Goal: Information Seeking & Learning: Learn about a topic

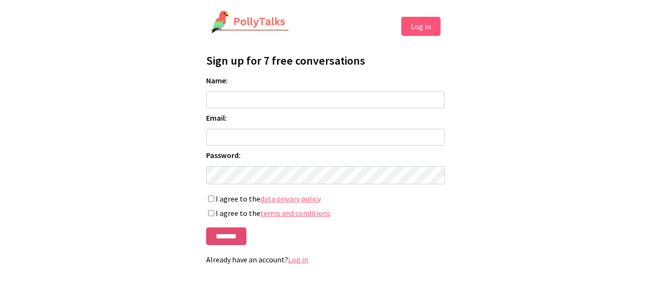
click at [233, 245] on input "*******" at bounding box center [226, 237] width 40 height 18
type input "**********"
click at [212, 141] on input "Email:" at bounding box center [325, 137] width 239 height 17
type input "**********"
click at [222, 237] on input "*******" at bounding box center [226, 237] width 40 height 18
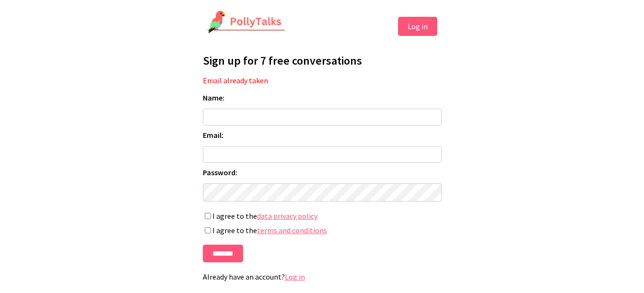
click at [292, 120] on input "Name:" at bounding box center [322, 117] width 239 height 17
type input "**********"
click at [277, 157] on input "Email:" at bounding box center [322, 154] width 239 height 17
type input "**********"
click at [210, 221] on label "I agree to the data privacy policy" at bounding box center [322, 216] width 239 height 10
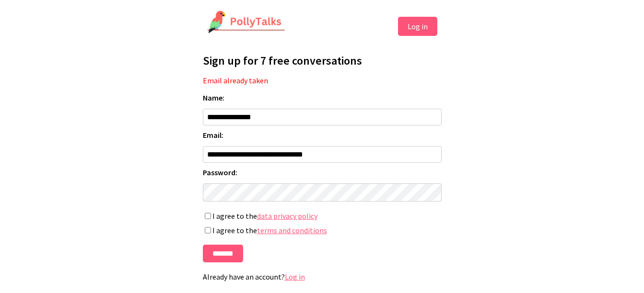
click at [420, 24] on button "Log in" at bounding box center [417, 26] width 39 height 19
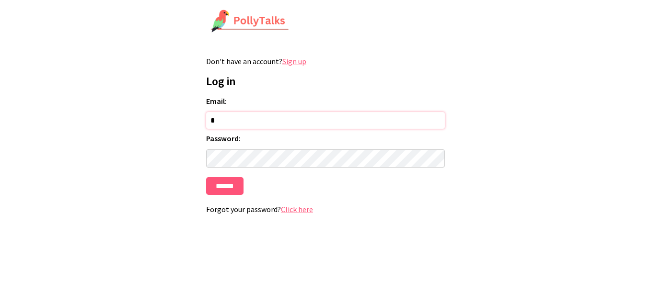
type input "**********"
click at [223, 190] on input "******" at bounding box center [224, 186] width 37 height 18
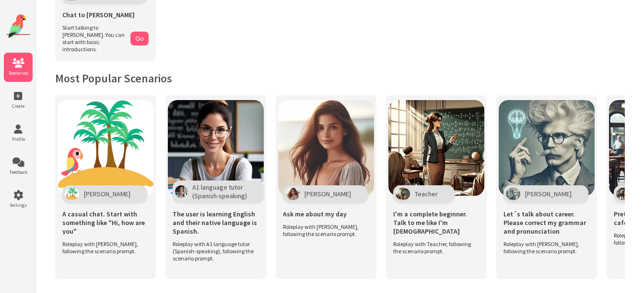
scroll to position [146, 0]
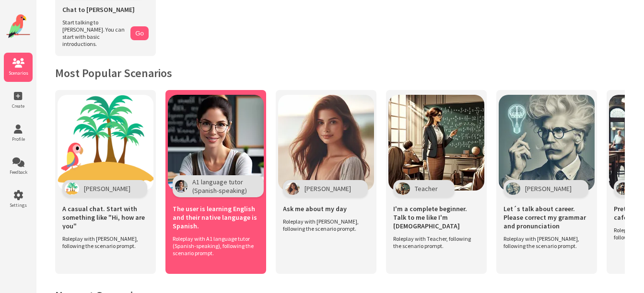
click at [207, 140] on img at bounding box center [216, 143] width 96 height 96
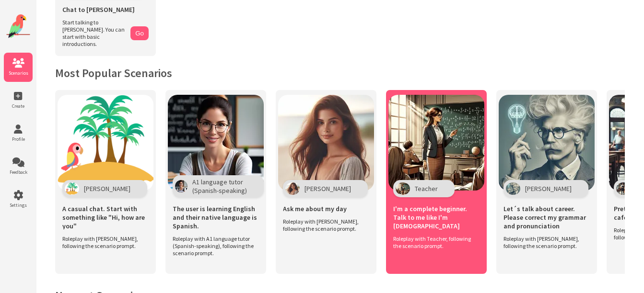
click at [436, 149] on img at bounding box center [436, 143] width 96 height 96
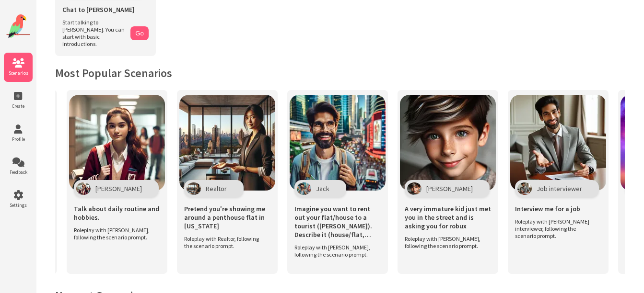
scroll to position [0, 1929]
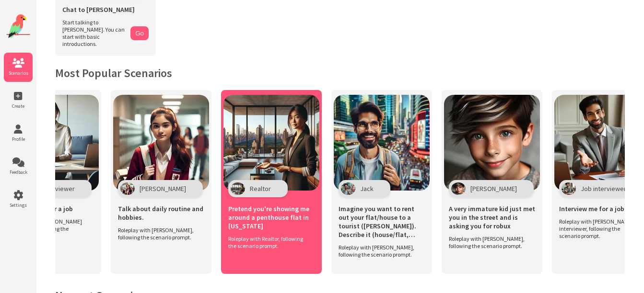
click at [269, 130] on img at bounding box center [271, 143] width 96 height 96
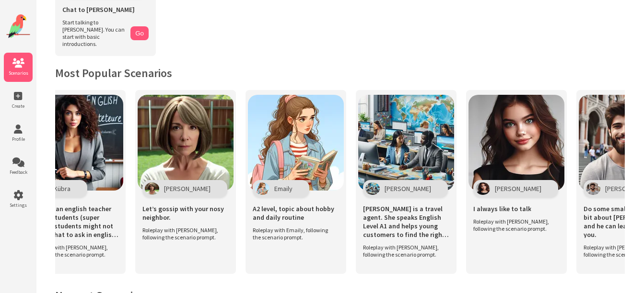
scroll to position [0, 0]
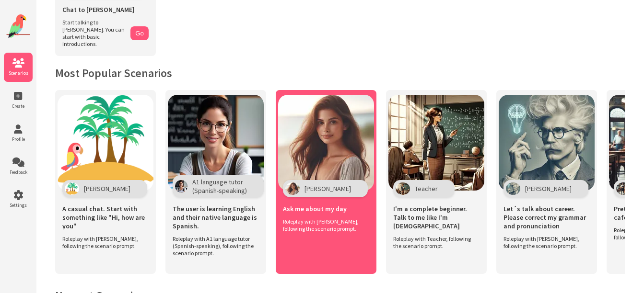
click at [336, 157] on img at bounding box center [326, 143] width 96 height 96
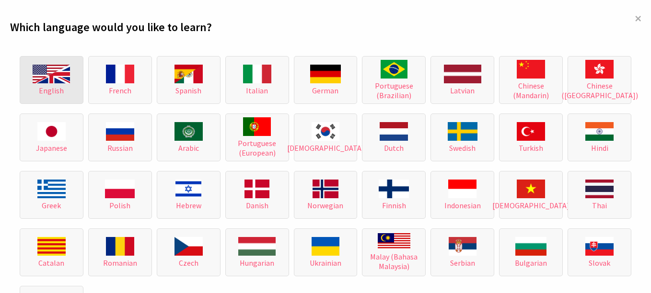
click at [58, 70] on img at bounding box center [51, 74] width 37 height 19
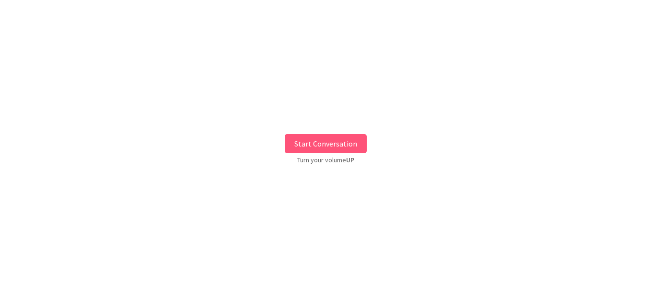
click at [328, 145] on button "Start Conversation" at bounding box center [326, 143] width 82 height 19
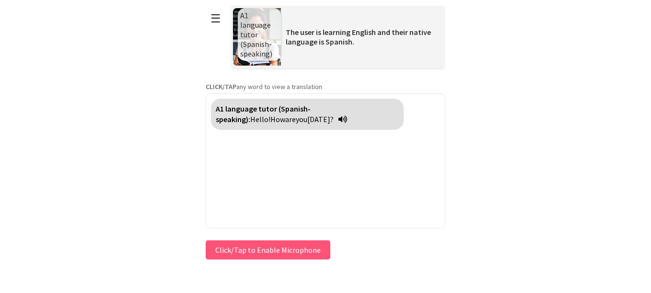
click at [261, 252] on button "Click/Tap to Enable Microphone" at bounding box center [268, 250] width 125 height 19
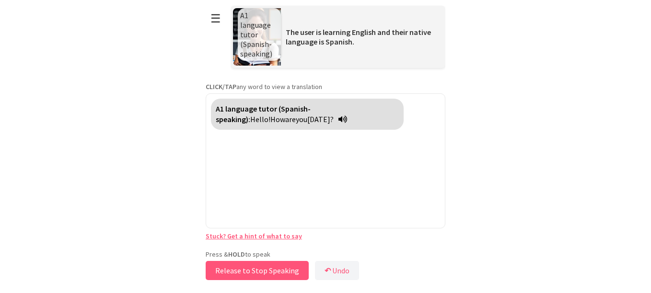
click at [264, 276] on button "Release to Stop Speaking" at bounding box center [257, 270] width 103 height 19
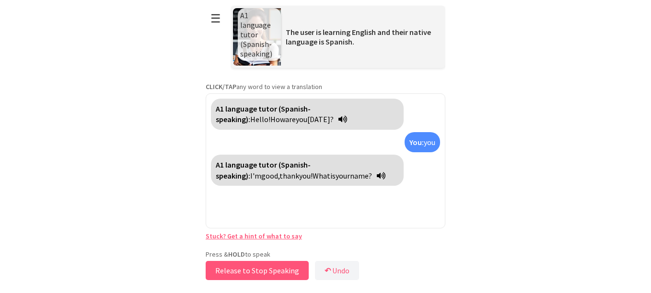
click at [266, 271] on button "Release to Stop Speaking" at bounding box center [257, 270] width 103 height 19
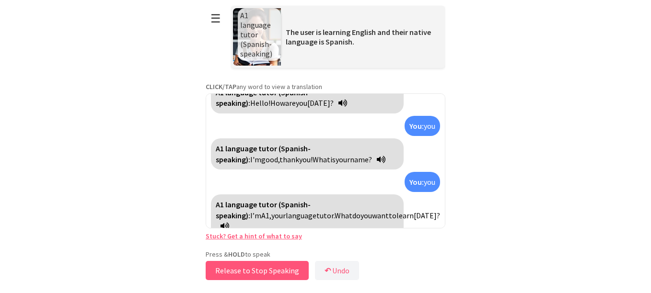
click at [266, 271] on button "Release to Stop Speaking" at bounding box center [257, 270] width 103 height 19
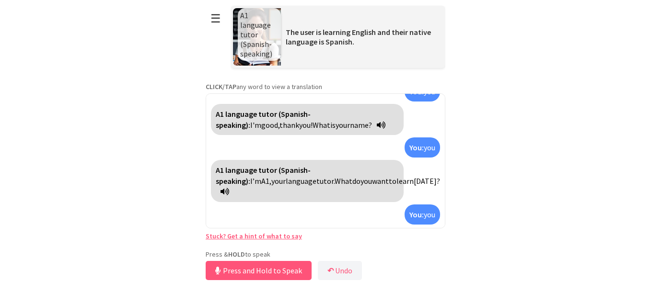
scroll to position [72, 0]
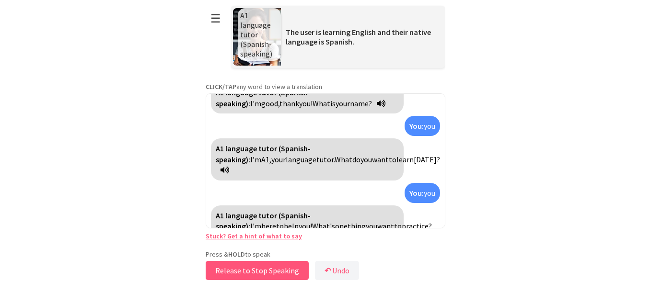
click at [266, 269] on button "Release to Stop Speaking" at bounding box center [257, 270] width 103 height 19
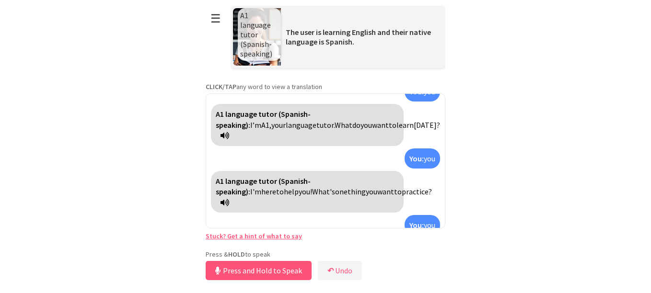
scroll to position [140, 0]
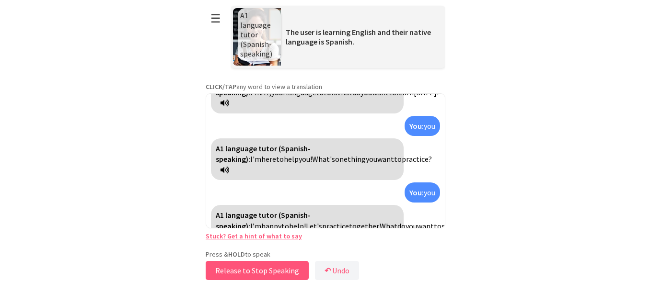
click at [252, 269] on button "Release to Stop Speaking" at bounding box center [257, 270] width 103 height 19
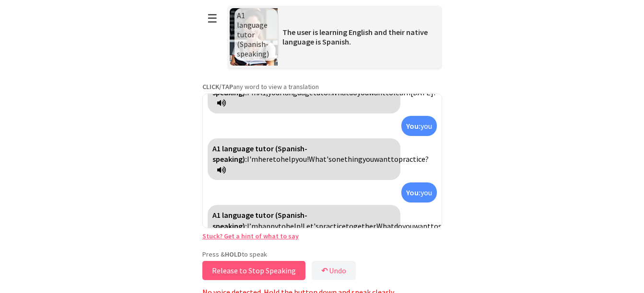
click at [261, 270] on button "Release to Stop Speaking" at bounding box center [253, 270] width 103 height 19
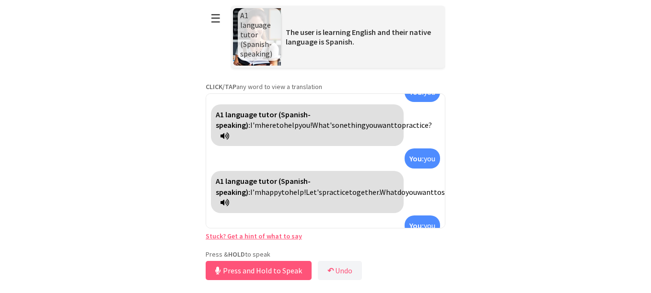
scroll to position [196, 0]
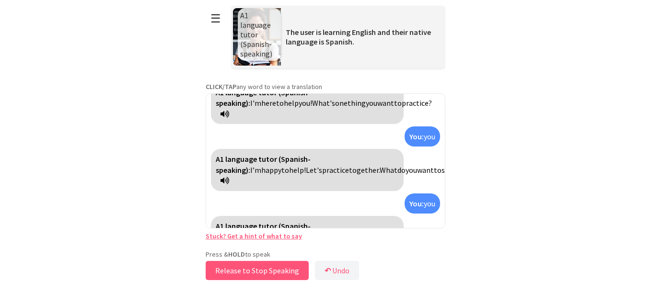
click at [244, 268] on button "Release to Stop Speaking" at bounding box center [257, 270] width 103 height 19
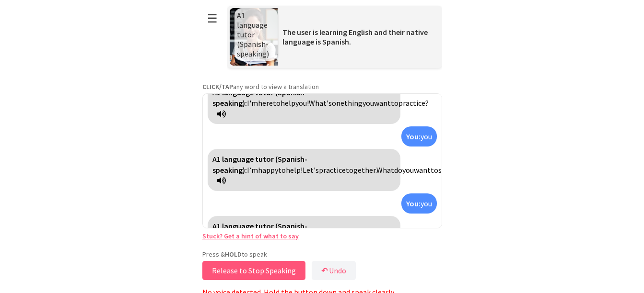
click at [270, 270] on button "Release to Stop Speaking" at bounding box center [253, 270] width 103 height 19
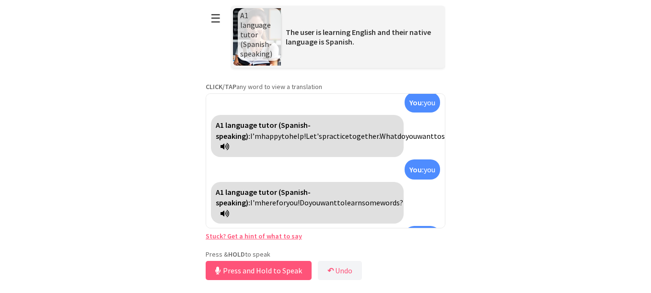
scroll to position [273, 0]
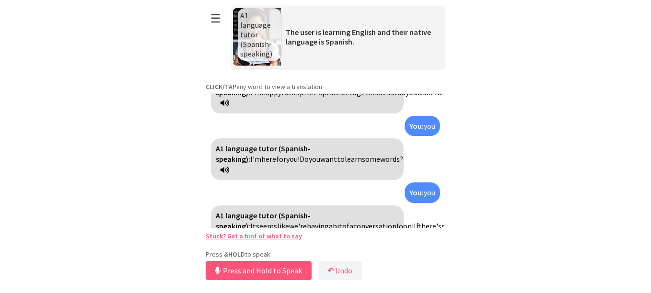
click at [229, 166] on icon at bounding box center [225, 170] width 9 height 8
click at [213, 18] on button "☰" at bounding box center [216, 18] width 20 height 24
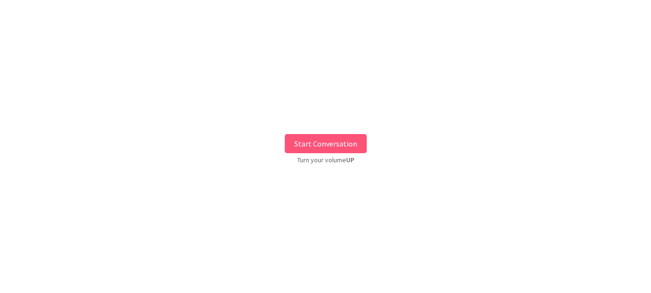
click at [320, 146] on button "Start Conversation" at bounding box center [326, 143] width 82 height 19
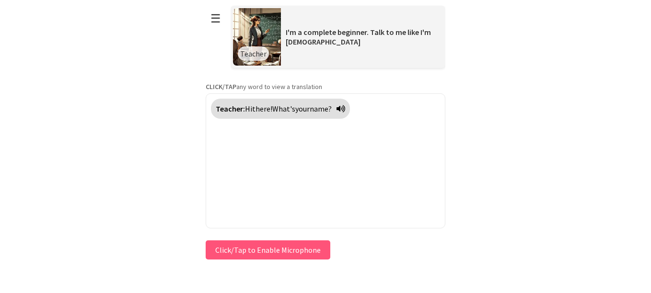
click at [274, 249] on button "Click/Tap to Enable Microphone" at bounding box center [268, 250] width 125 height 19
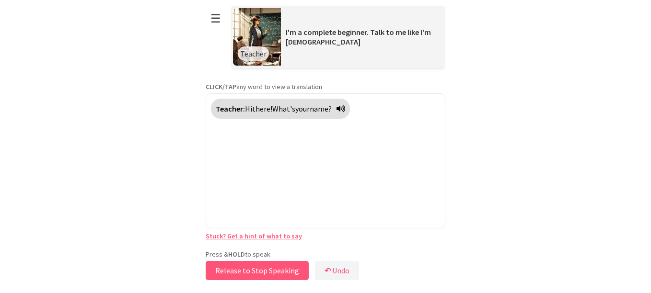
click at [279, 271] on button "Release to Stop Speaking" at bounding box center [257, 270] width 103 height 19
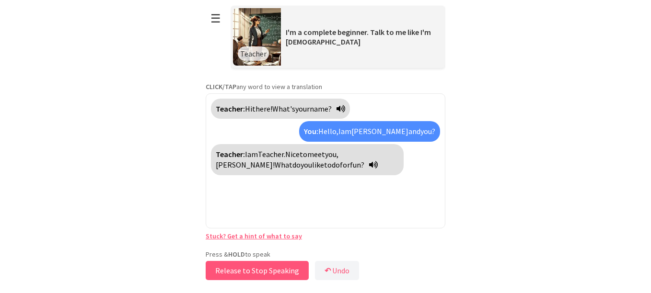
click at [271, 268] on button "Release to Stop Speaking" at bounding box center [257, 270] width 103 height 19
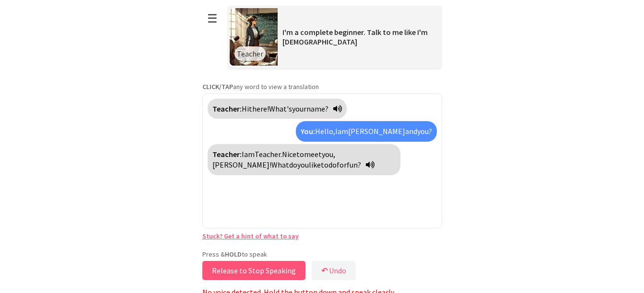
click at [271, 268] on button "Release to Stop Speaking" at bounding box center [253, 270] width 103 height 19
click at [244, 268] on button "Release to Stop Speaking" at bounding box center [253, 270] width 103 height 19
click at [222, 271] on button "Release to Stop Speaking" at bounding box center [253, 270] width 103 height 19
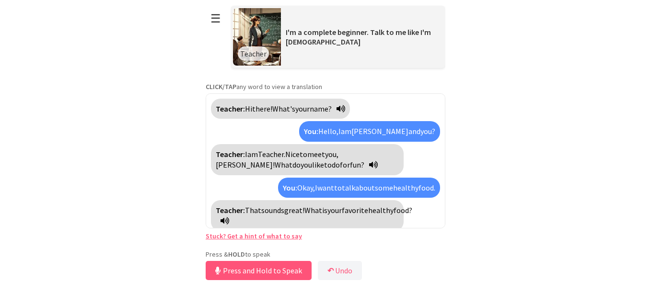
scroll to position [6, 0]
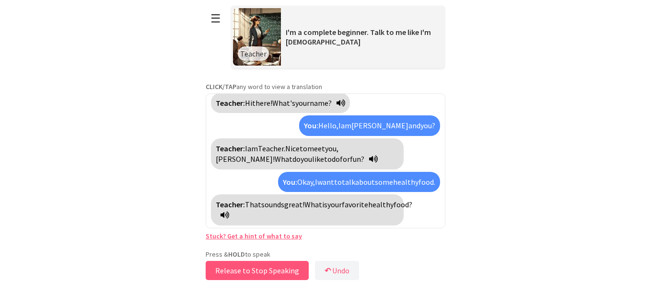
click at [246, 267] on button "Release to Stop Speaking" at bounding box center [257, 270] width 103 height 19
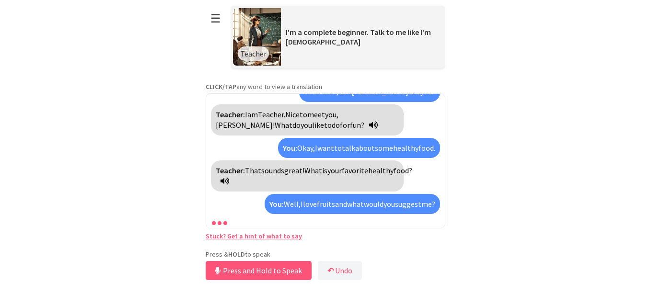
scroll to position [51, 0]
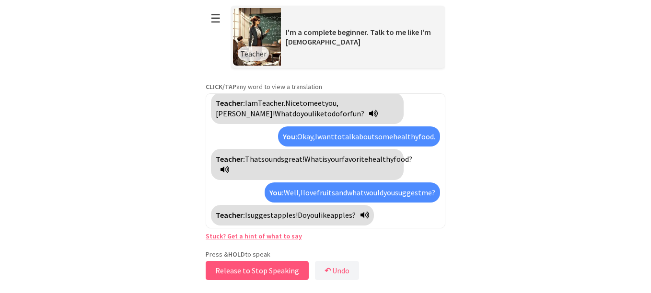
click at [238, 271] on button "Release to Stop Speaking" at bounding box center [257, 270] width 103 height 19
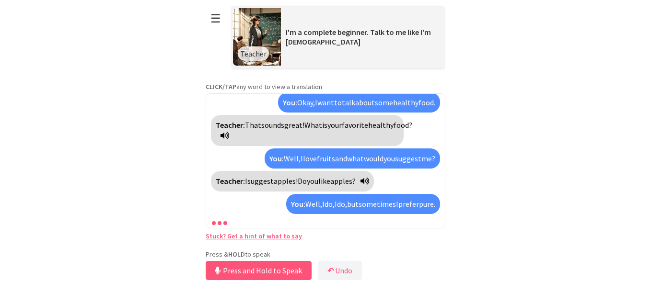
scroll to position [96, 0]
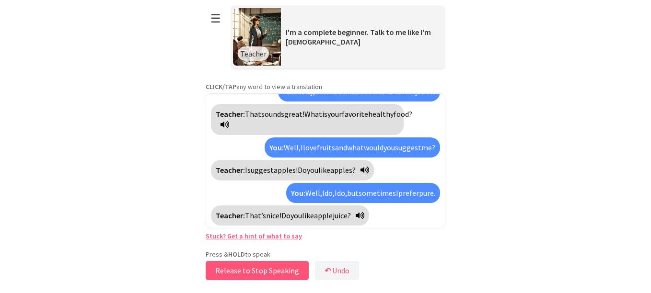
click at [236, 267] on button "Release to Stop Speaking" at bounding box center [257, 270] width 103 height 19
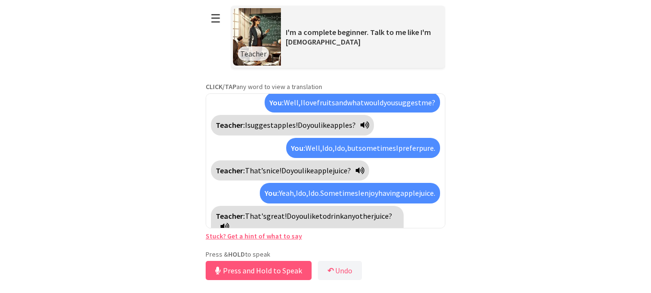
scroll to position [163, 0]
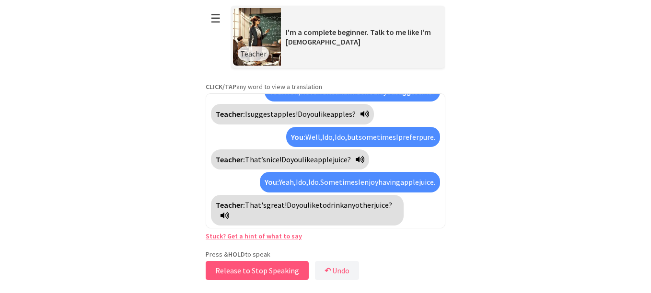
click at [249, 271] on button "Release to Stop Speaking" at bounding box center [257, 270] width 103 height 19
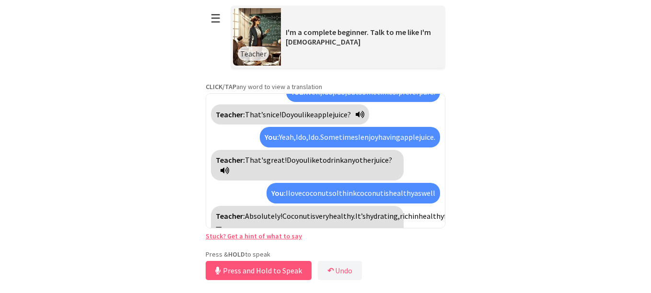
scroll to position [252, 0]
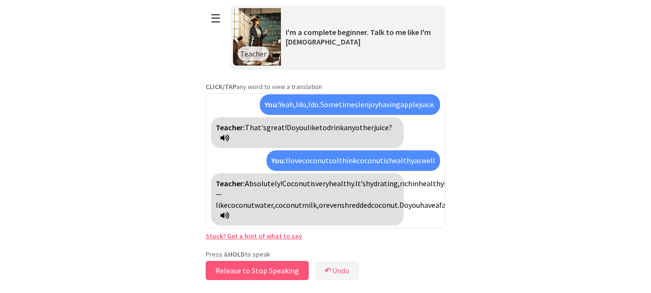
click at [272, 269] on button "Release to Stop Speaking" at bounding box center [257, 270] width 103 height 19
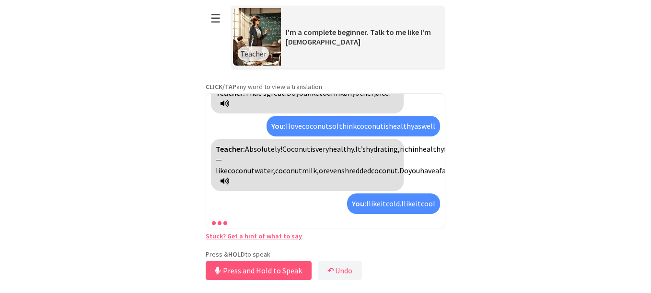
scroll to position [319, 0]
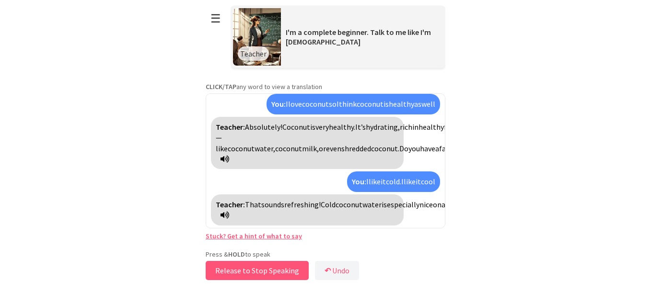
click at [257, 267] on button "Release to Stop Speaking" at bounding box center [257, 270] width 103 height 19
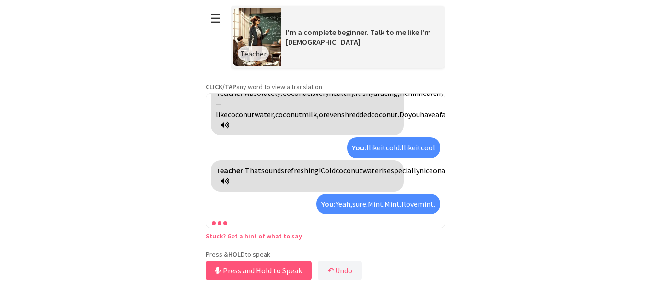
scroll to position [396, 0]
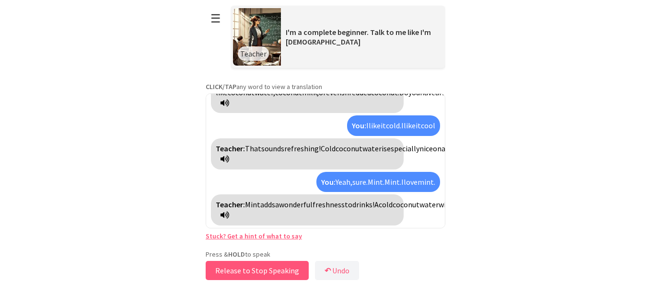
click at [246, 268] on button "Release to Stop Speaking" at bounding box center [257, 270] width 103 height 19
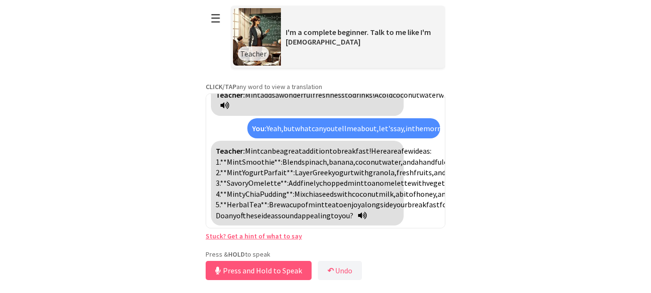
scroll to position [592, 0]
click at [281, 272] on button "Release to Stop Speaking" at bounding box center [257, 270] width 103 height 19
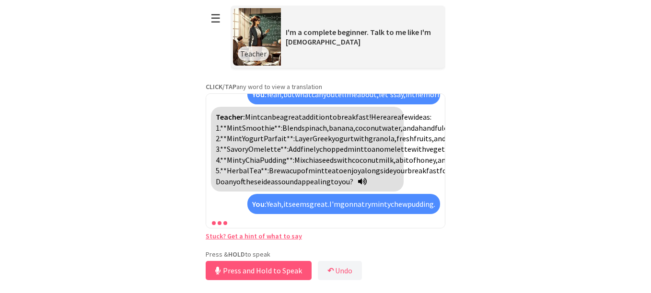
scroll to position [712, 0]
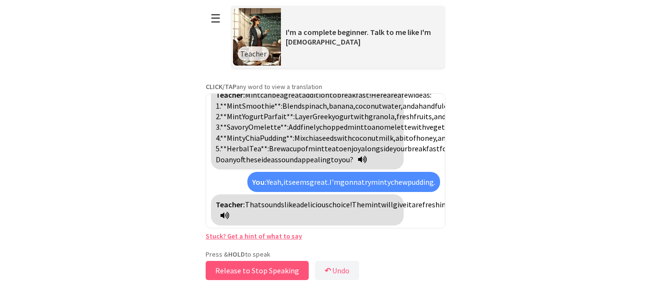
click at [283, 278] on button "Release to Stop Speaking" at bounding box center [257, 270] width 103 height 19
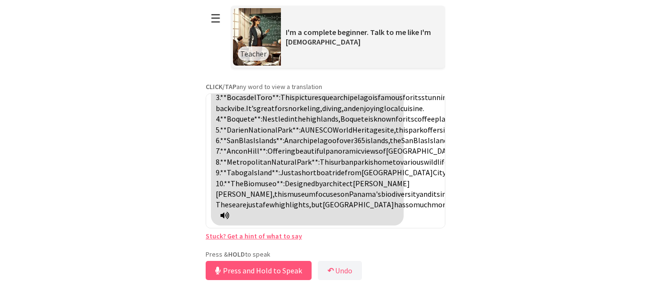
scroll to position [1177, 0]
click at [345, 266] on button "↶ Undo" at bounding box center [340, 270] width 44 height 19
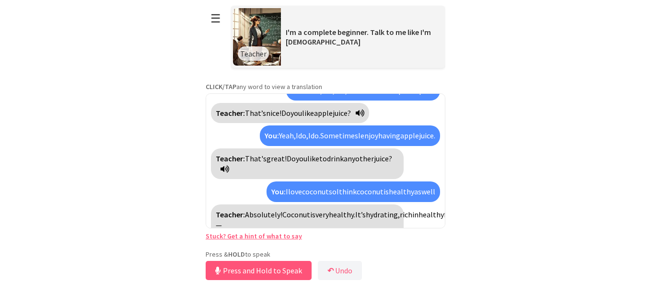
scroll to position [0, 0]
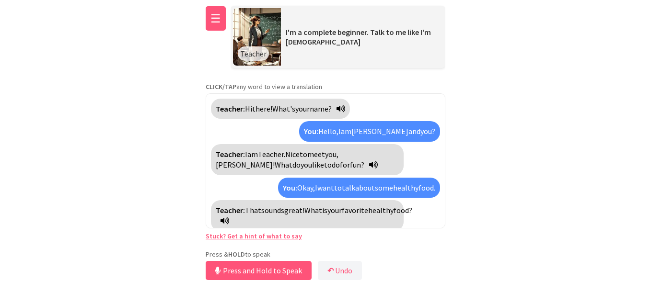
click at [212, 22] on button "☰" at bounding box center [216, 18] width 20 height 24
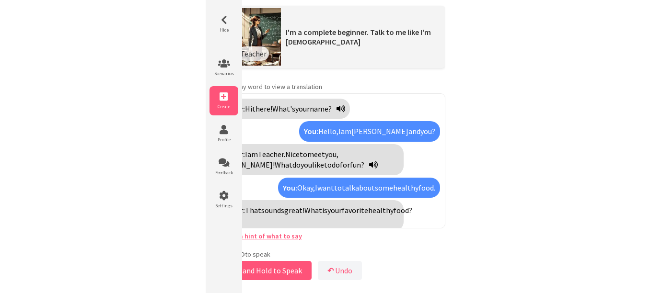
click at [220, 103] on li "Create" at bounding box center [223, 100] width 29 height 29
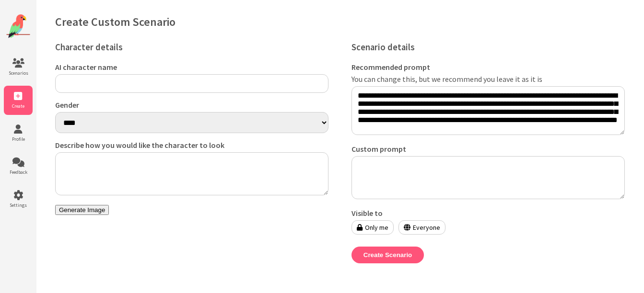
click at [128, 83] on input "AI character name" at bounding box center [191, 83] width 273 height 19
type input "****"
click at [187, 174] on textarea "Describe how you would like the character to look" at bounding box center [191, 173] width 273 height 43
click at [79, 215] on button "Generate Image" at bounding box center [82, 210] width 54 height 10
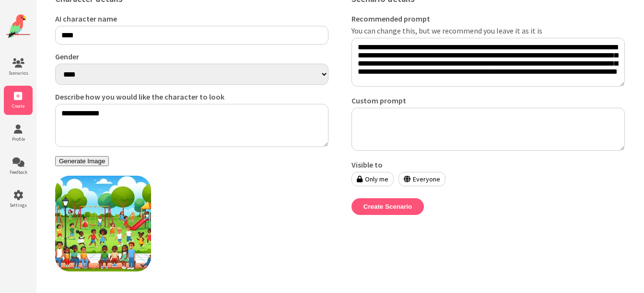
scroll to position [70, 0]
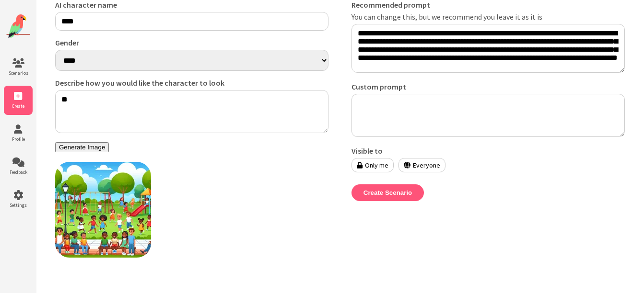
type textarea "*"
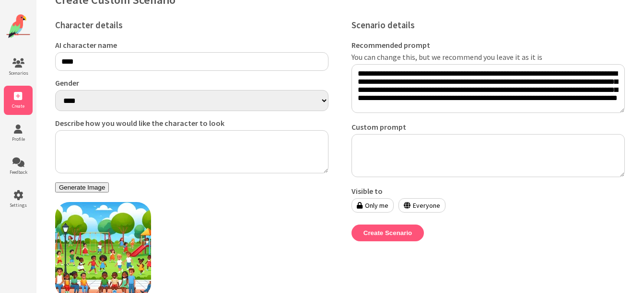
scroll to position [0, 0]
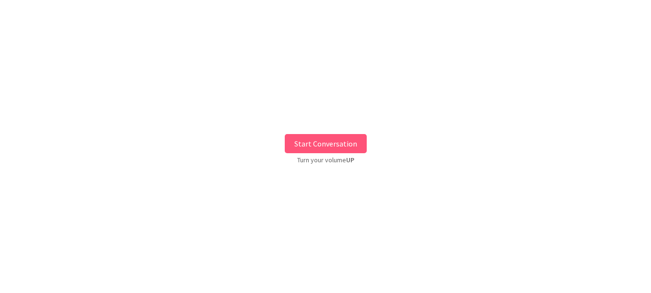
click at [312, 138] on button "Start Conversation" at bounding box center [326, 143] width 82 height 19
click at [333, 146] on button "Start Conversation" at bounding box center [326, 143] width 82 height 19
click at [331, 142] on button "Start Conversation" at bounding box center [326, 143] width 82 height 19
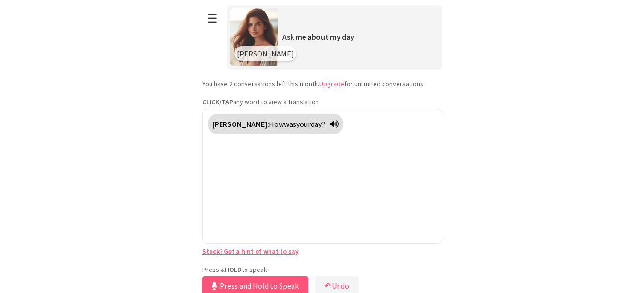
click at [248, 265] on div "**********" at bounding box center [322, 149] width 240 height 298
